Goal: Answer question/provide support

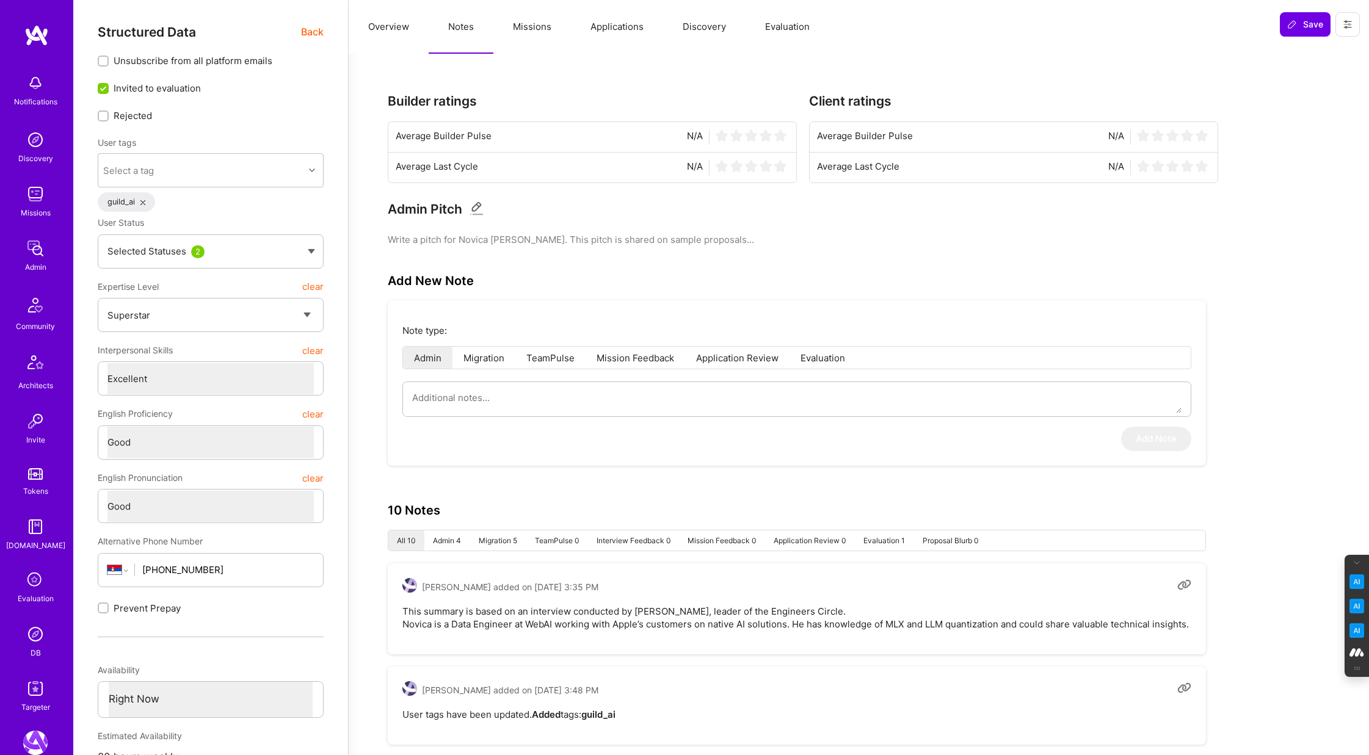
select select "7"
select select "6"
select select "RS"
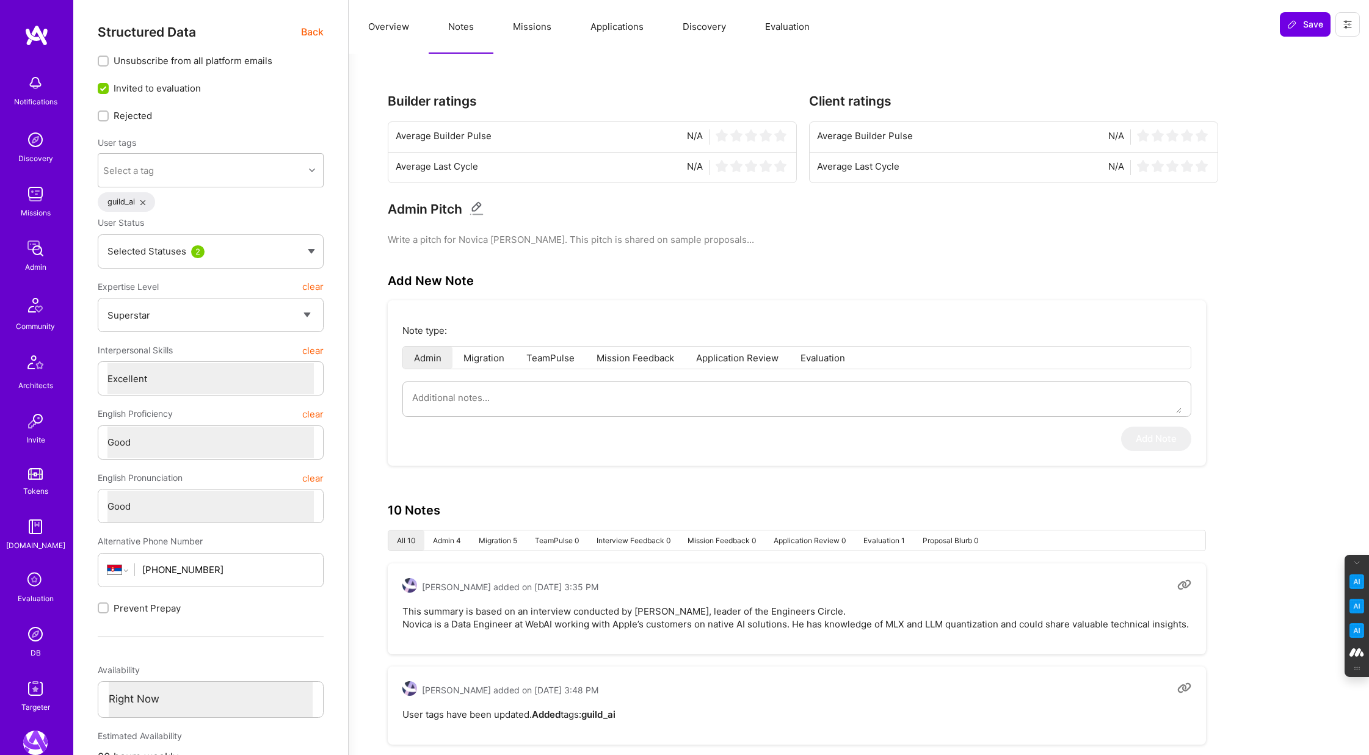
select select "Right Now"
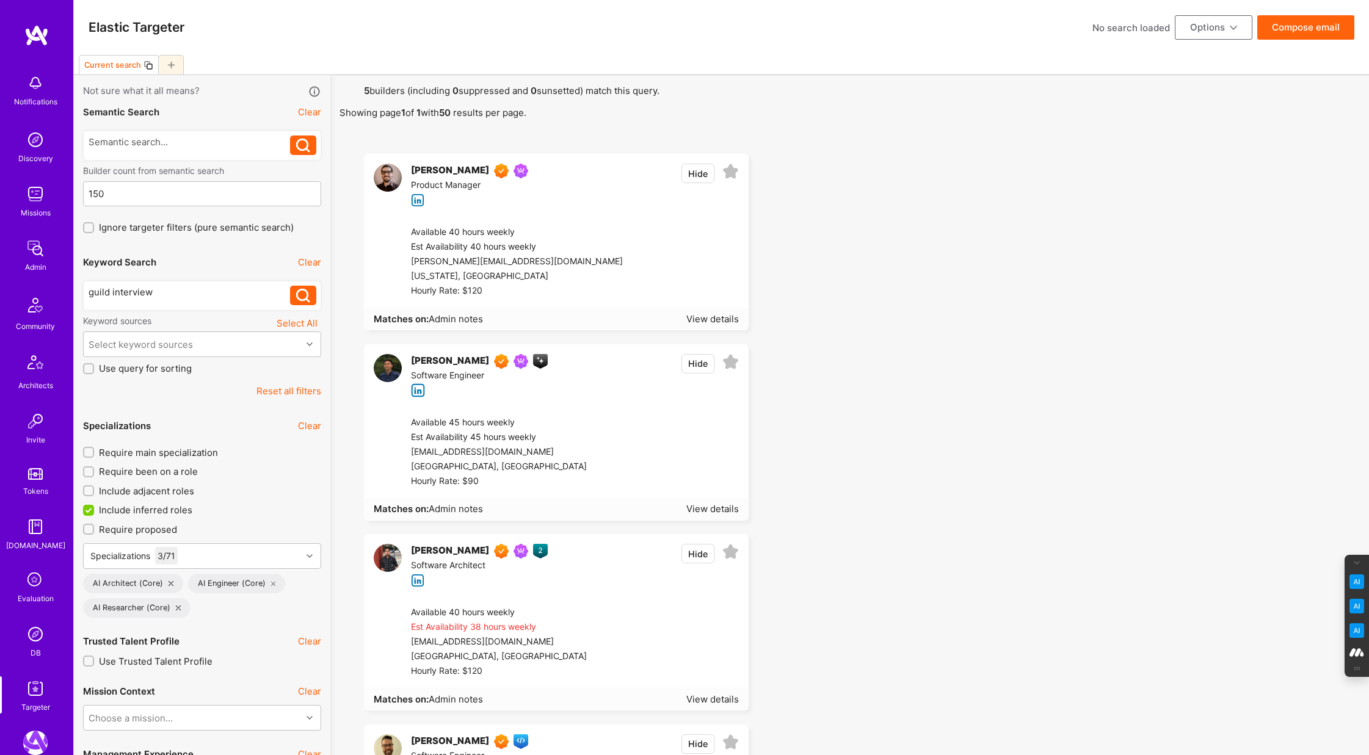
select select "7"
click at [271, 584] on icon at bounding box center [273, 583] width 5 height 5
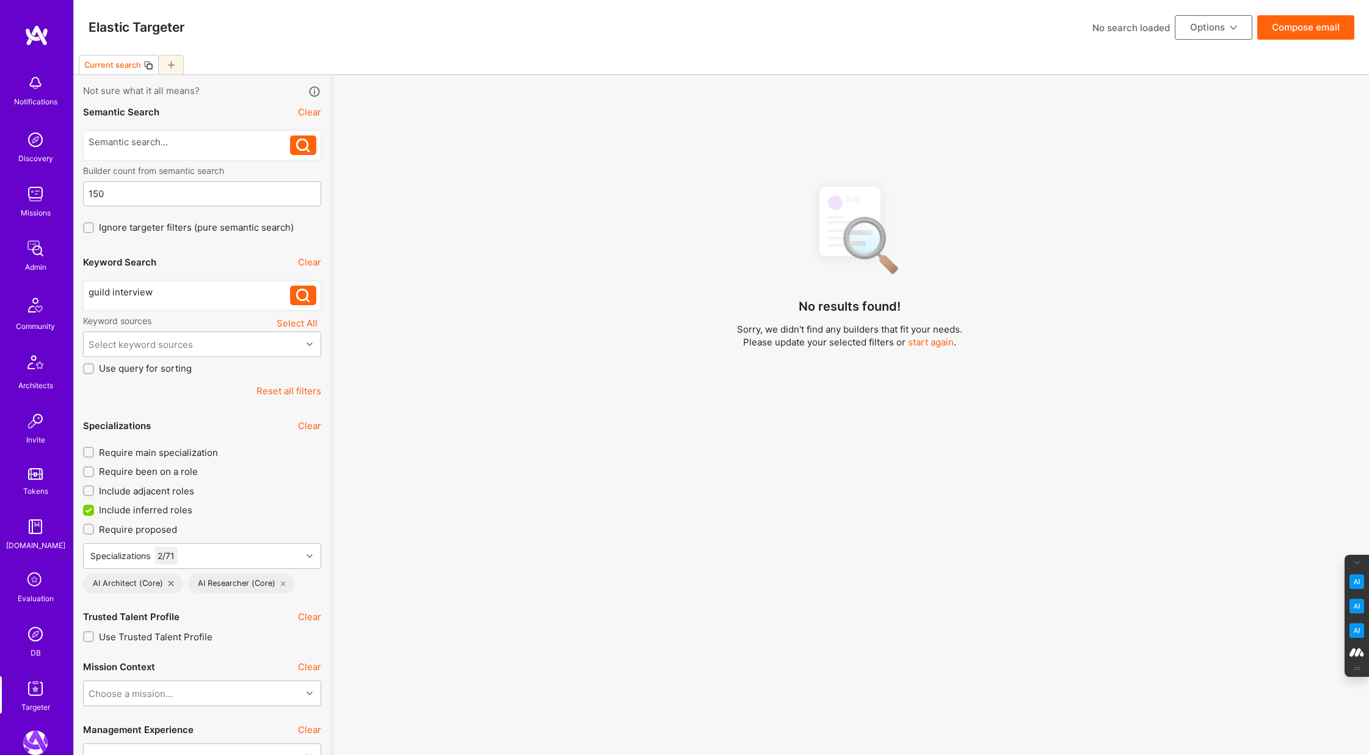
click at [169, 586] on icon at bounding box center [171, 583] width 5 height 5
click at [176, 584] on icon at bounding box center [178, 583] width 5 height 5
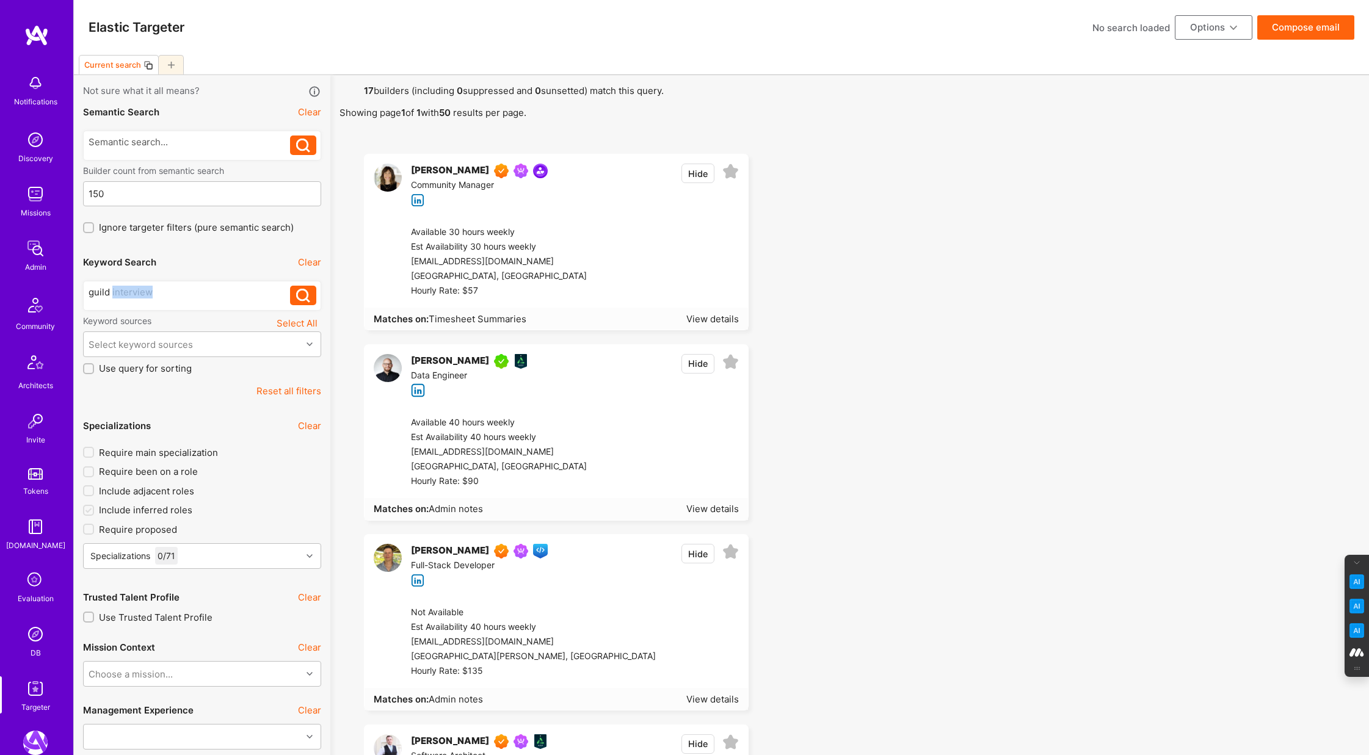
drag, startPoint x: 155, startPoint y: 290, endPoint x: 112, endPoint y: 291, distance: 43.4
click at [112, 291] on div "guild interview" at bounding box center [190, 292] width 202 height 13
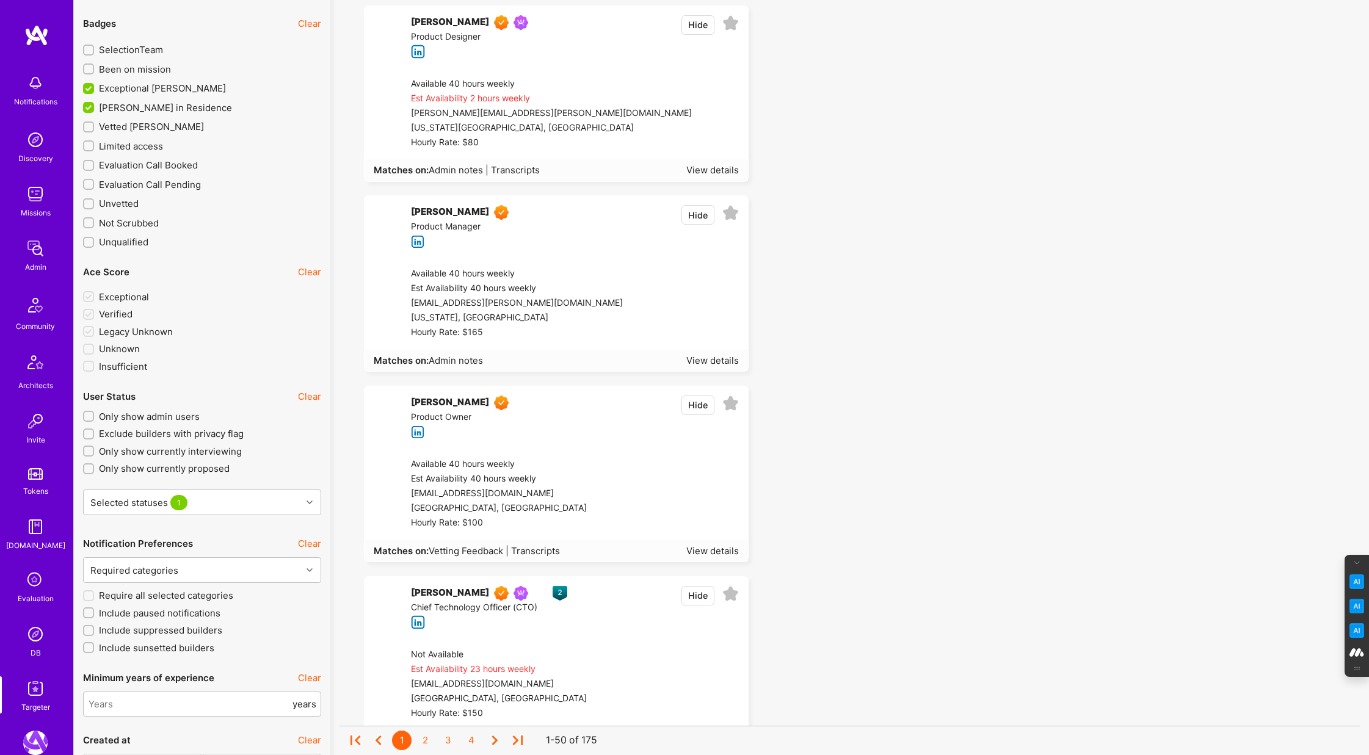
scroll to position [2053, 0]
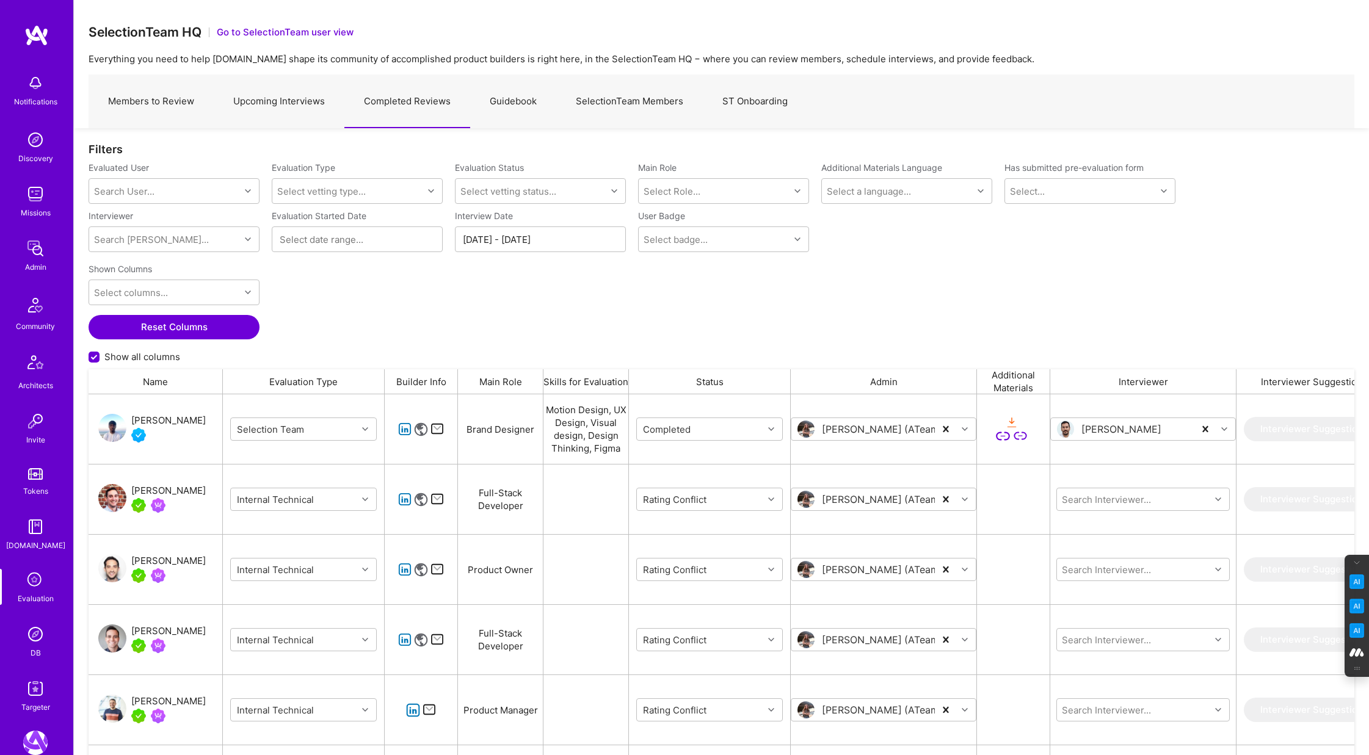
scroll to position [627, 1266]
click at [161, 488] on div "Diego Concha" at bounding box center [168, 491] width 74 height 15
click at [174, 487] on div "[PERSON_NAME]" at bounding box center [168, 491] width 74 height 15
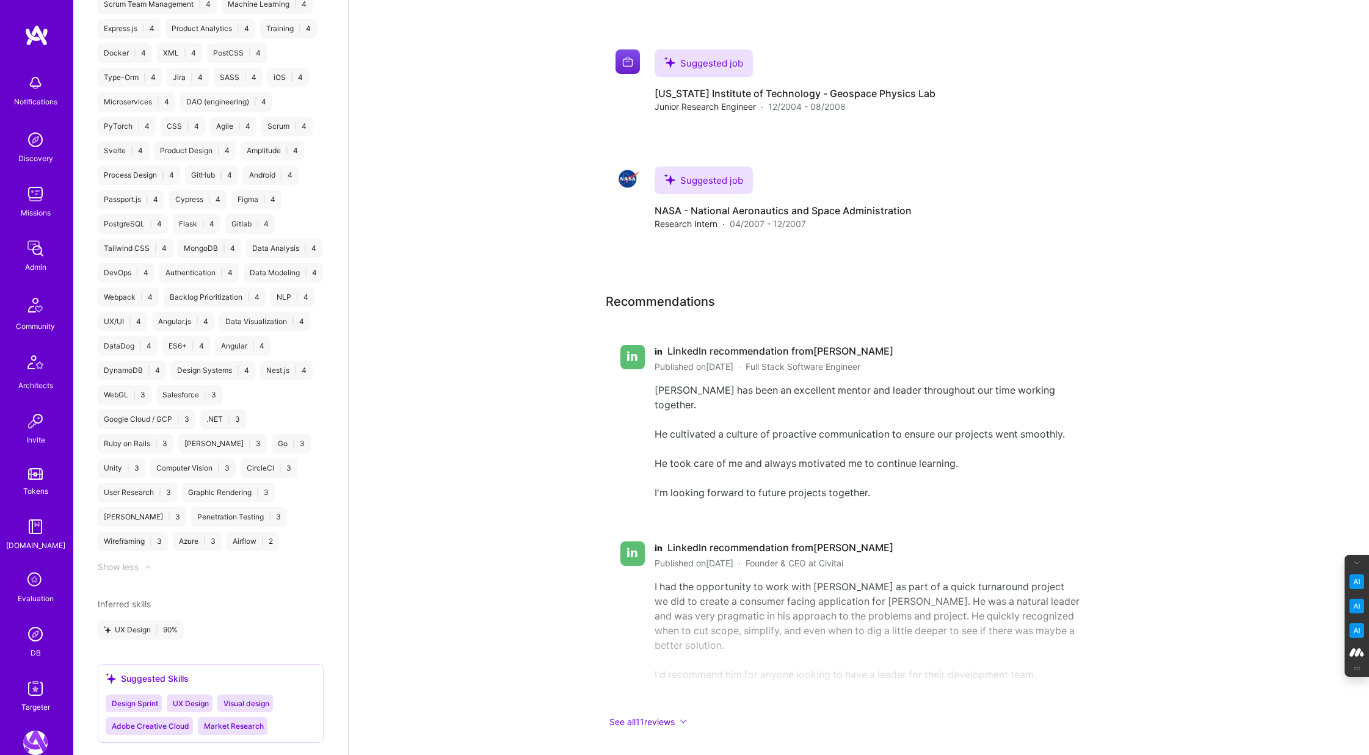
scroll to position [2034, 0]
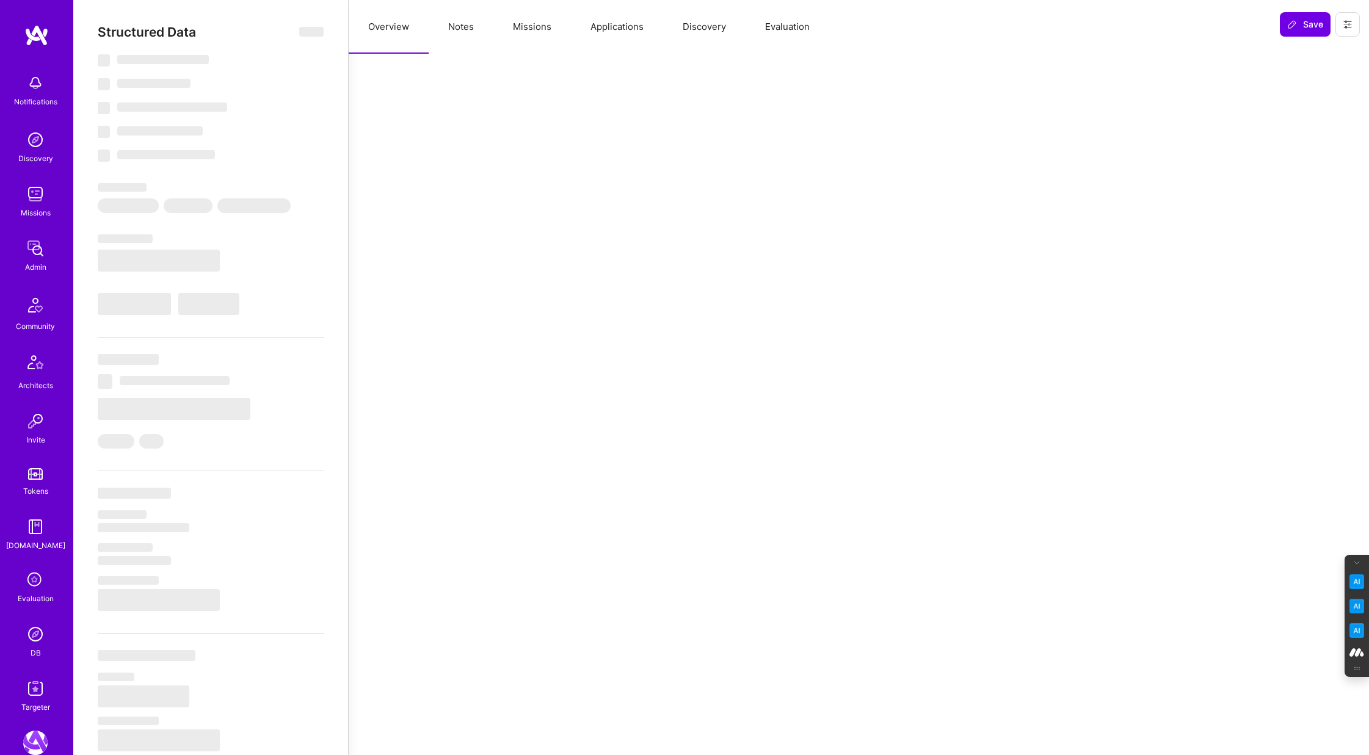
click at [796, 27] on button "Evaluation" at bounding box center [788, 27] width 84 height 54
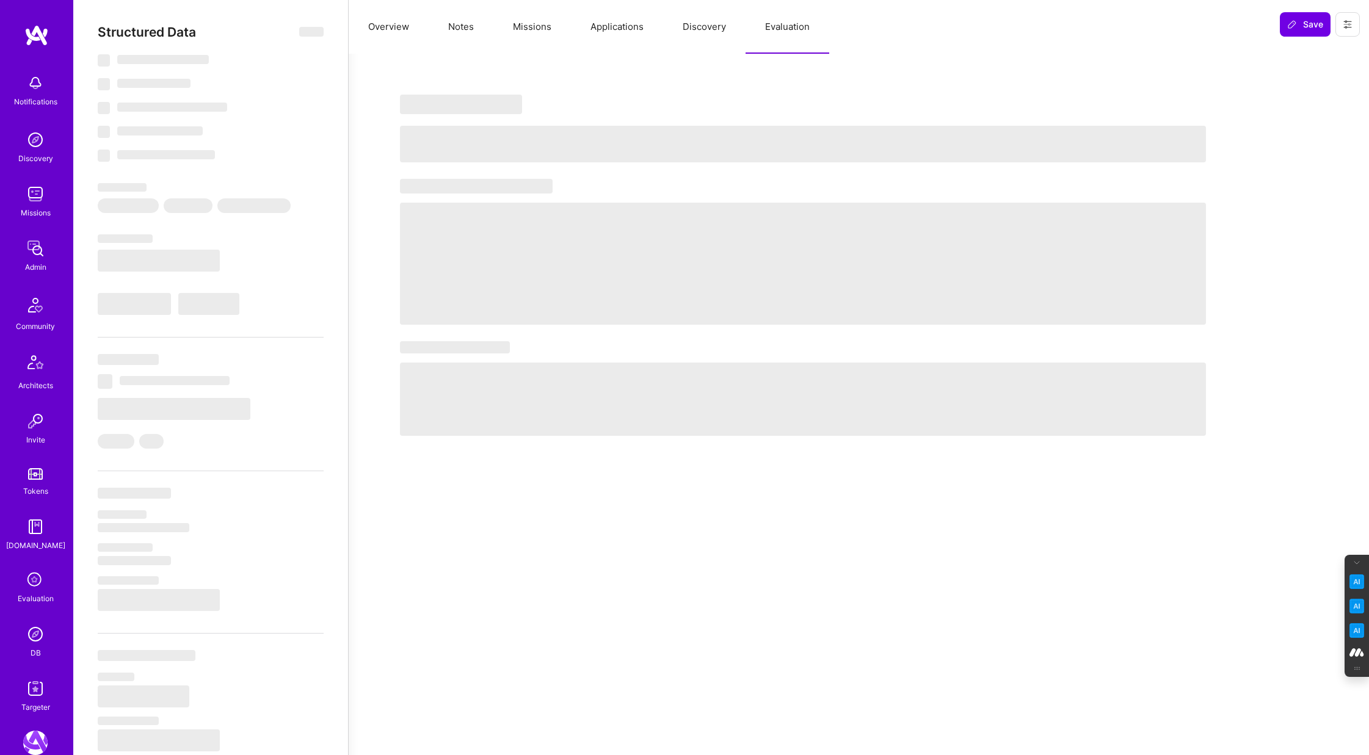
select select "Right Now"
select select "5"
select select "7"
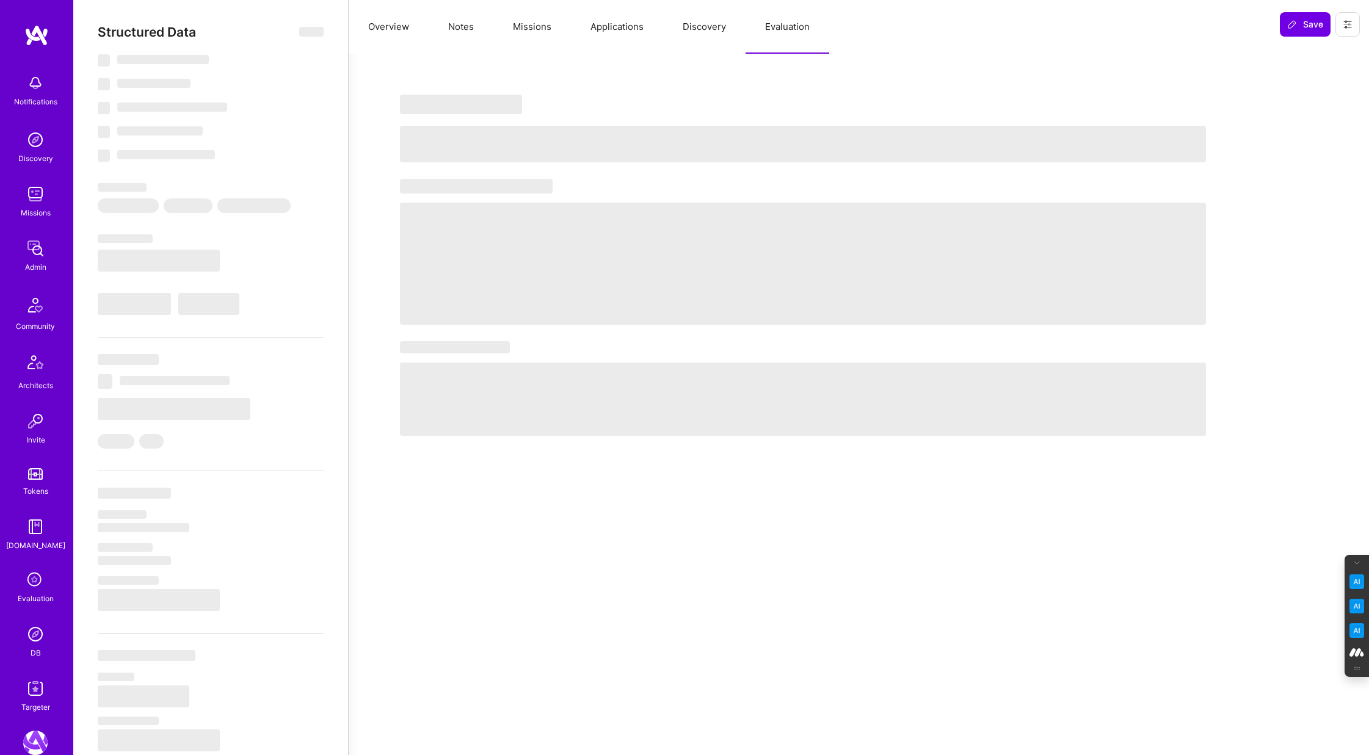
select select "US"
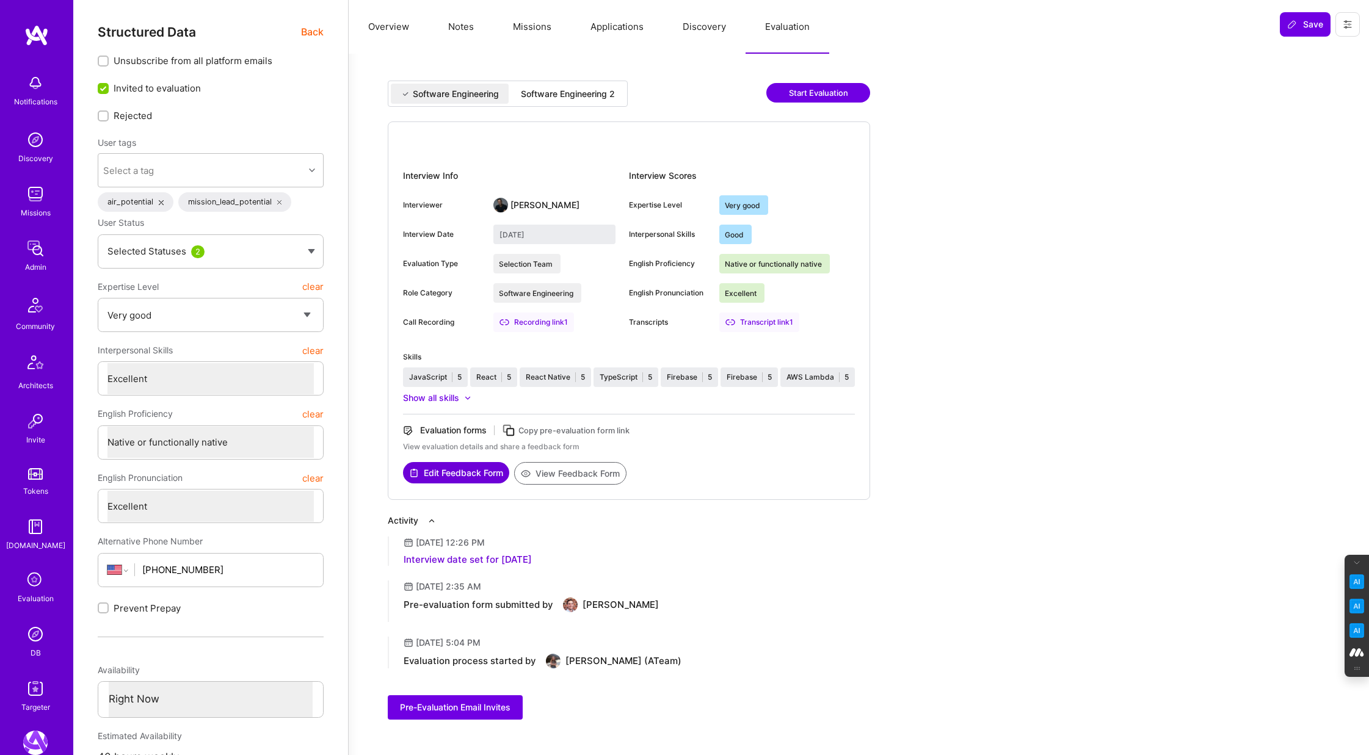
click at [586, 98] on div "Software Engineering 2" at bounding box center [568, 94] width 94 height 12
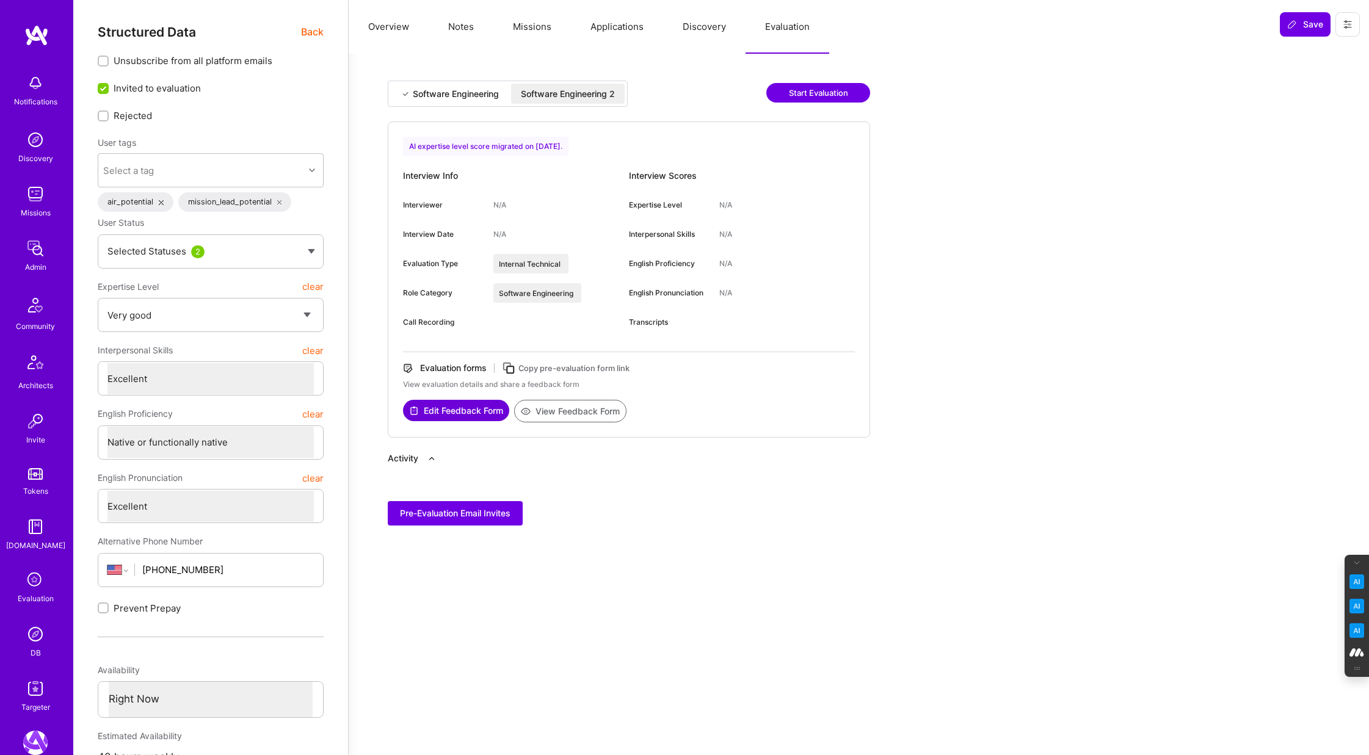
click at [576, 416] on button "View Feedback Form" at bounding box center [570, 411] width 112 height 23
